Goal: Transaction & Acquisition: Purchase product/service

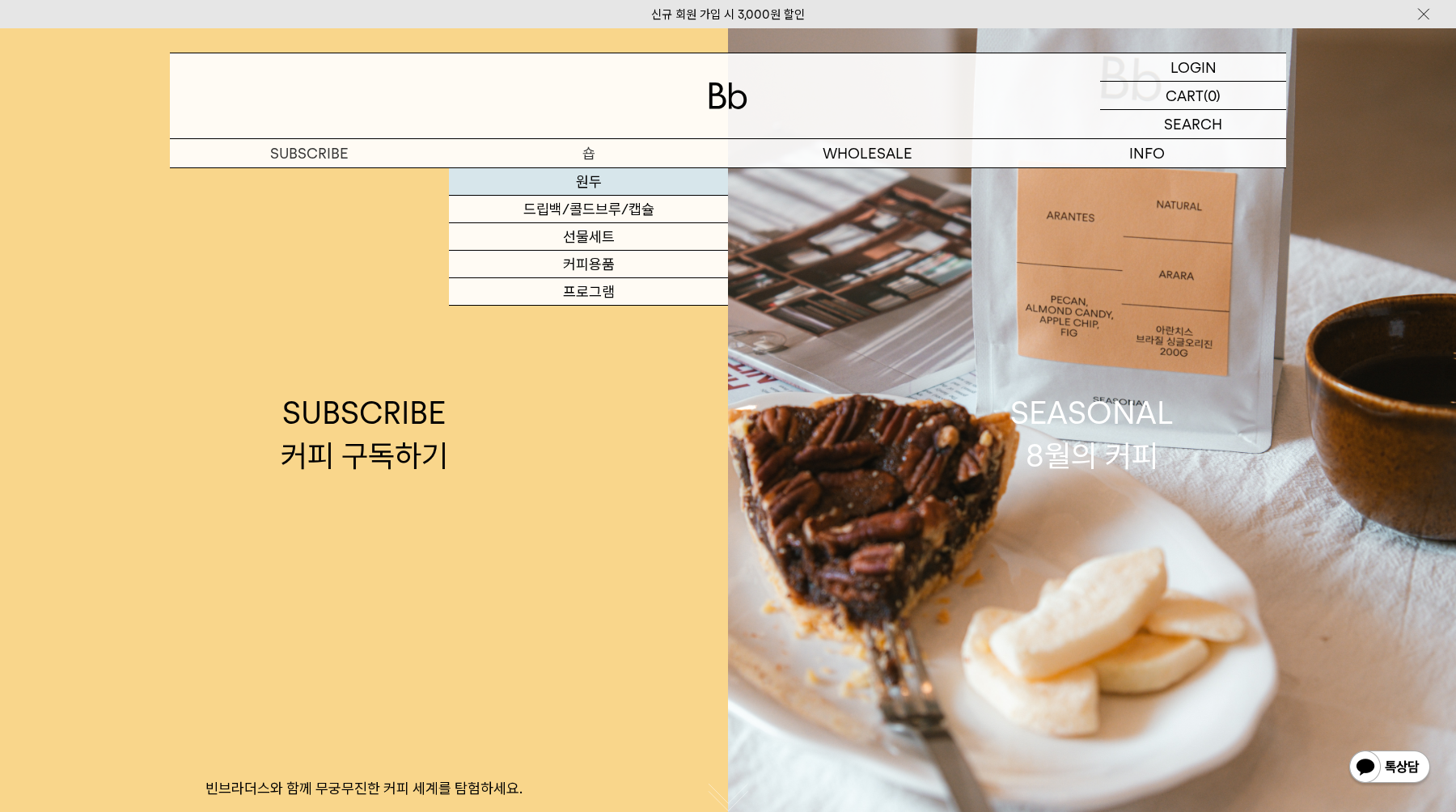
click at [578, 174] on link "원두" at bounding box center [588, 182] width 279 height 28
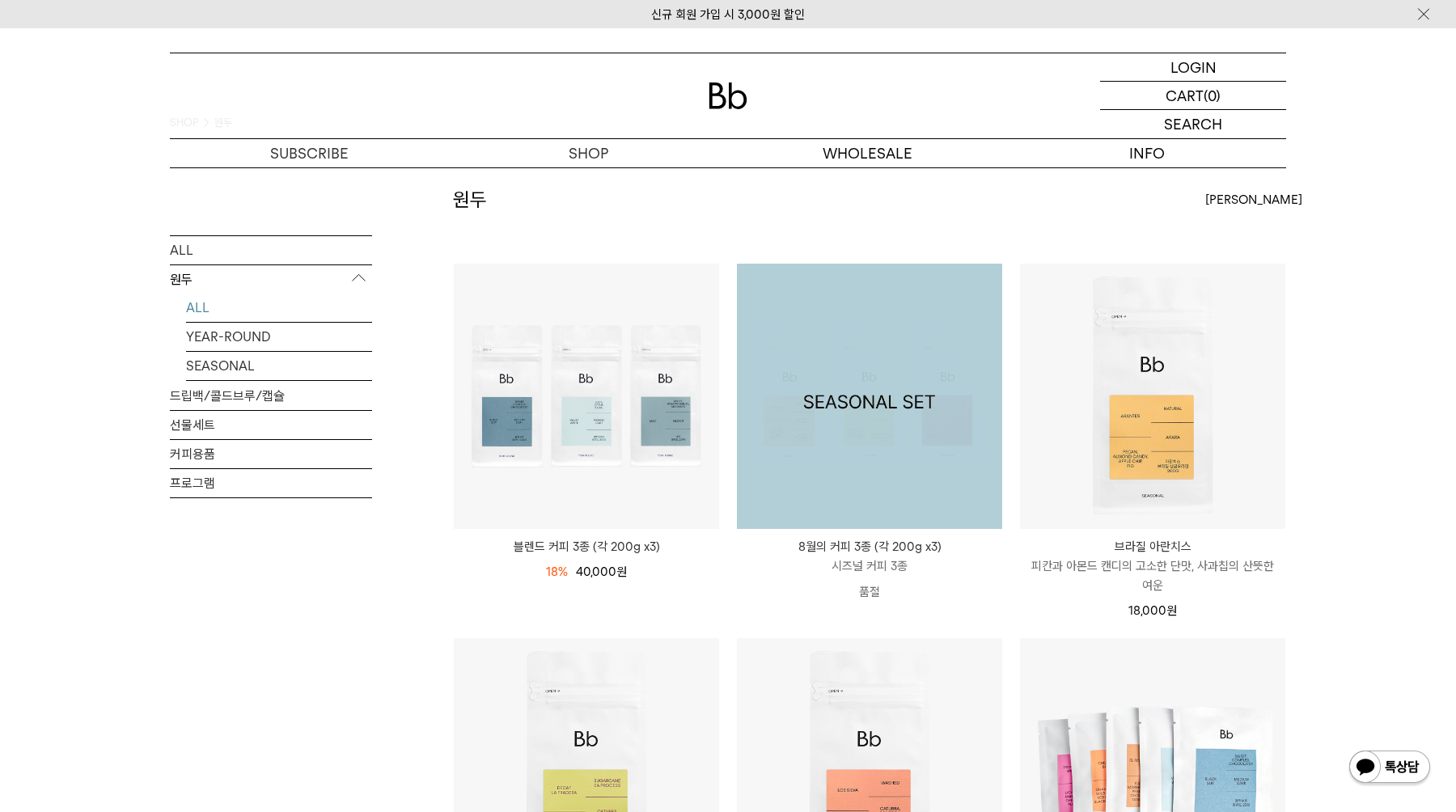
scroll to position [6, 0]
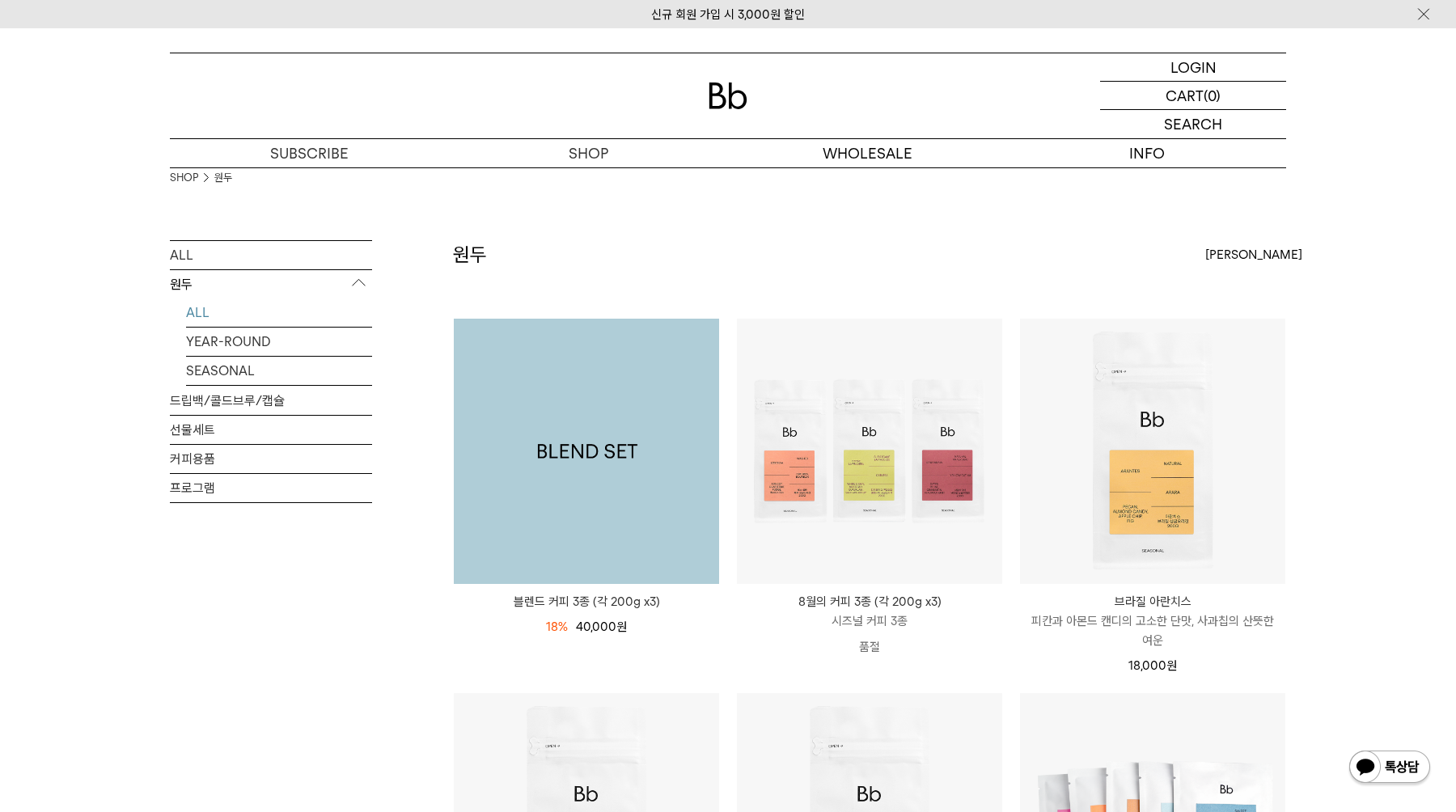
click at [512, 472] on img at bounding box center [586, 451] width 266 height 265
